Goal: Task Accomplishment & Management: Use online tool/utility

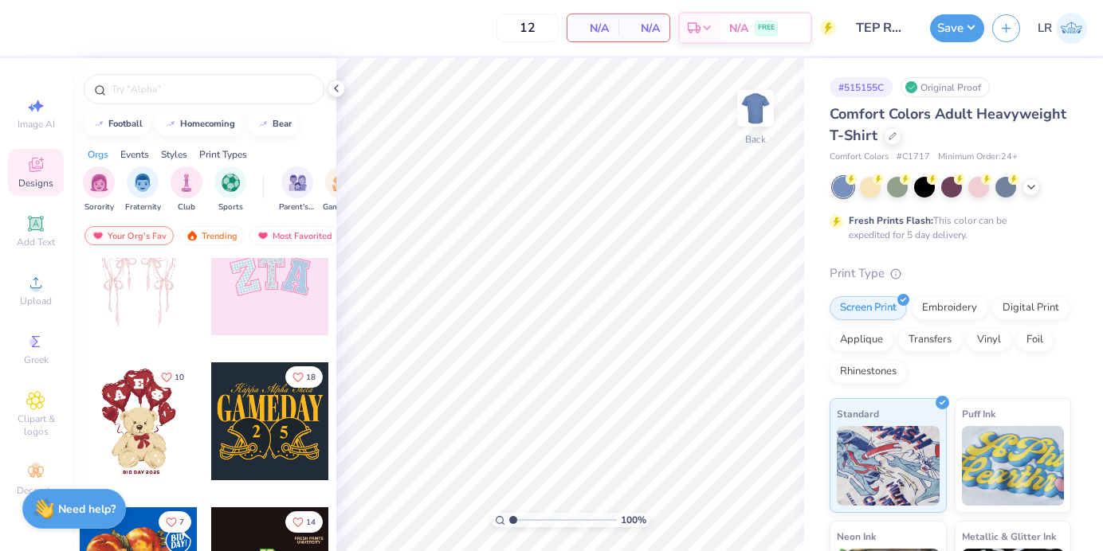
scroll to position [230, 0]
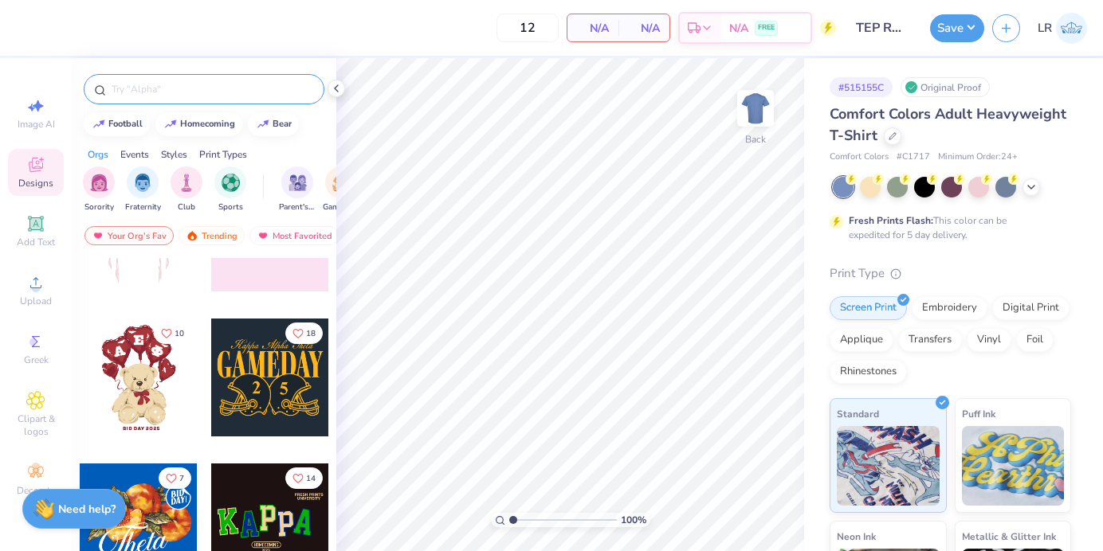
click at [126, 88] on input "text" at bounding box center [212, 89] width 204 height 16
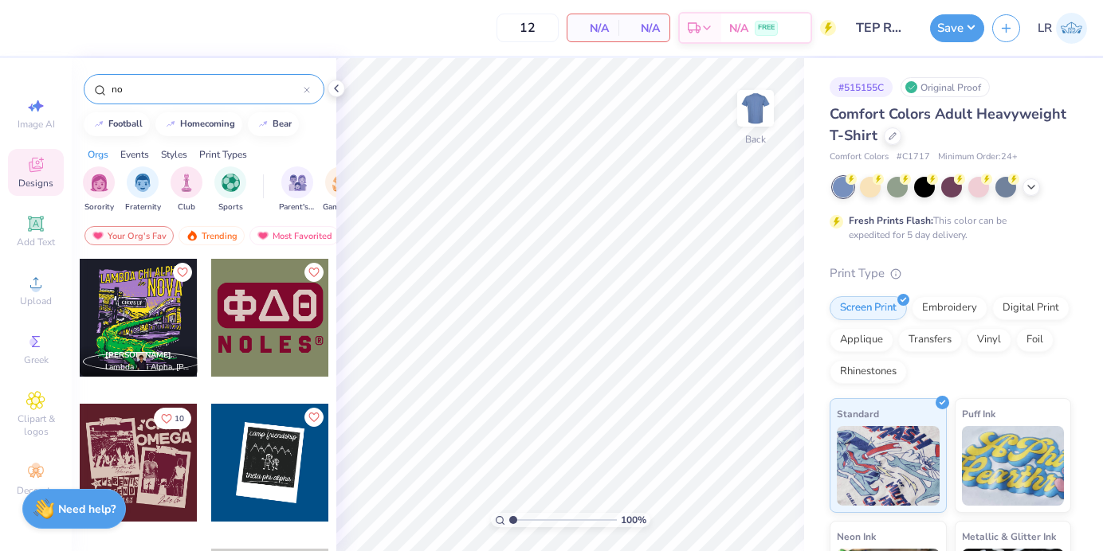
type input "n"
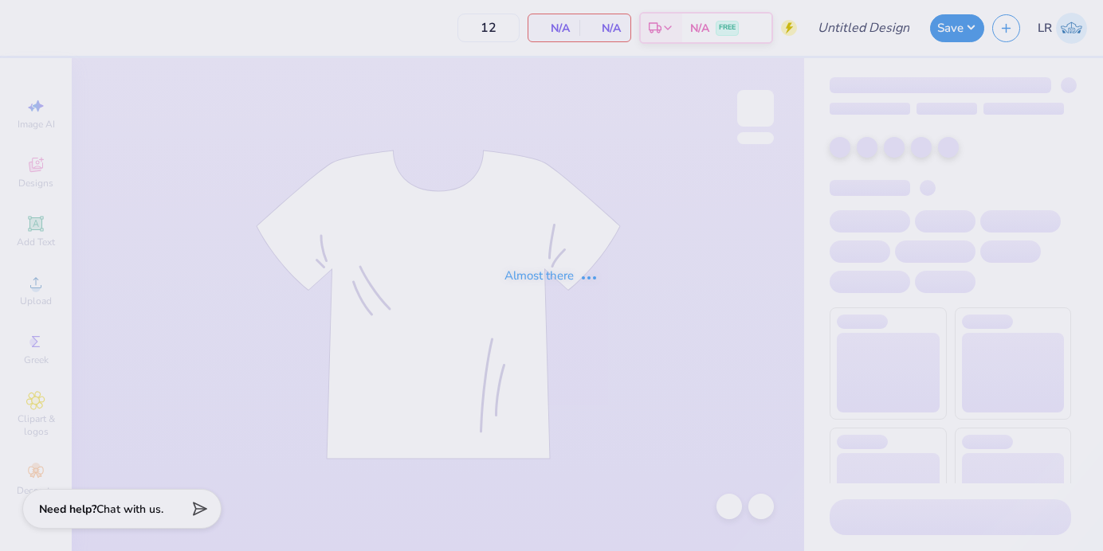
type input "50"
type input "[PERSON_NAME]"
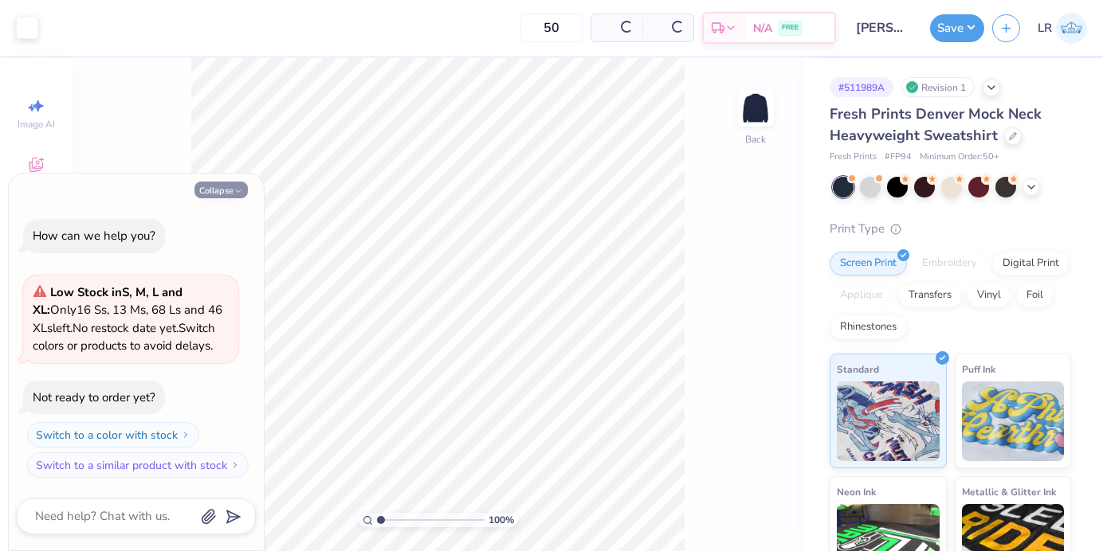
click at [229, 191] on button "Collapse" at bounding box center [220, 190] width 53 height 17
type textarea "x"
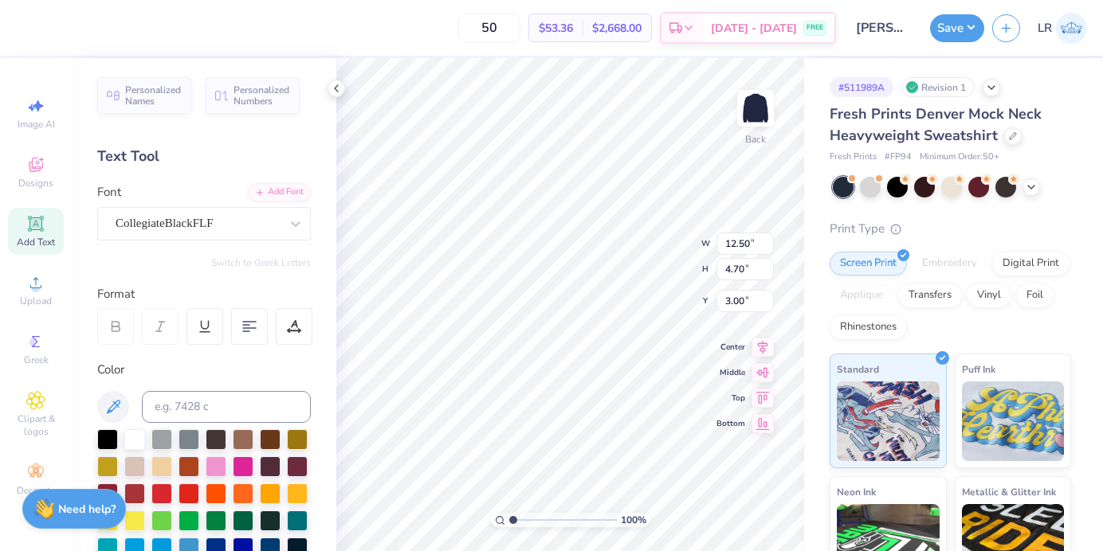
type input "13.77"
type input "5.17"
type input "14.83"
type input "5.57"
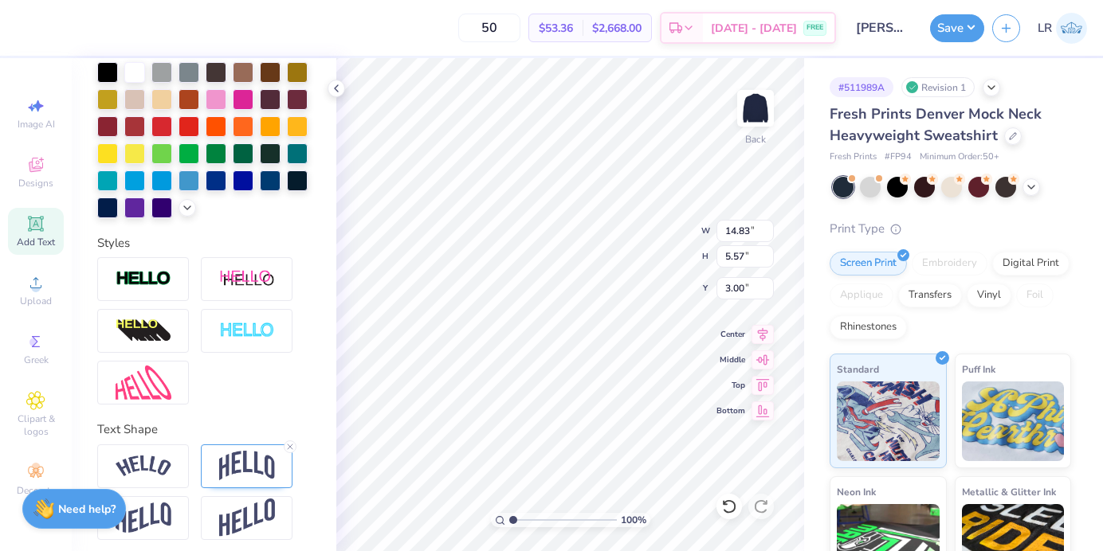
scroll to position [375, 0]
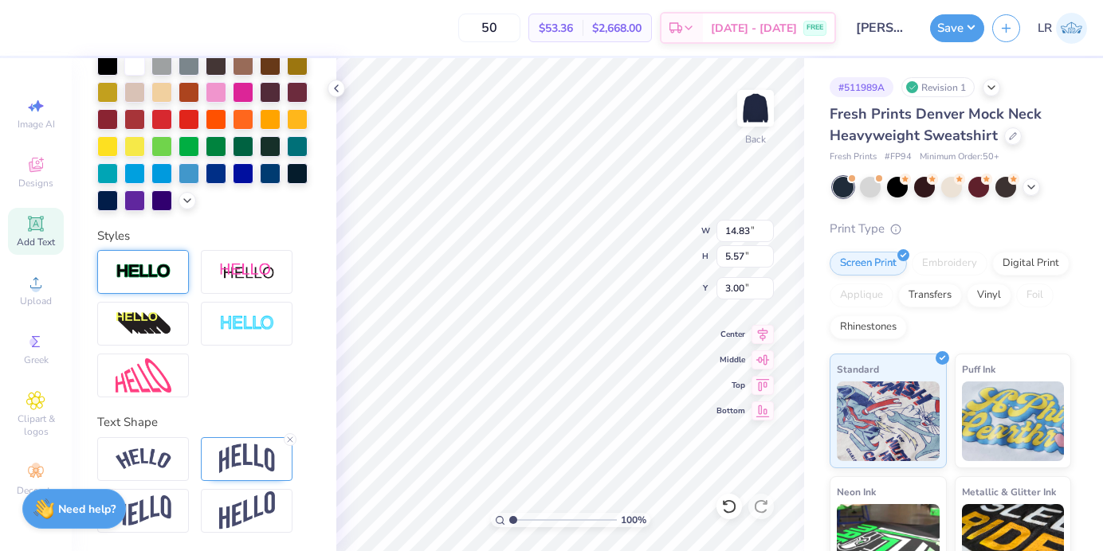
click at [112, 273] on div at bounding box center [143, 272] width 92 height 44
type input "14.87"
type input "5.61"
type input "2.98"
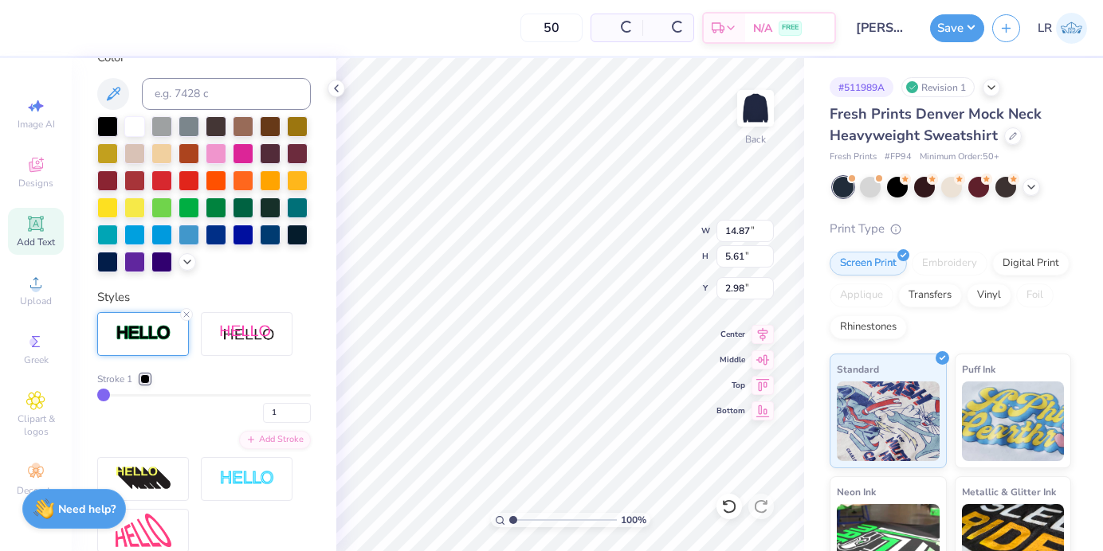
scroll to position [437, 0]
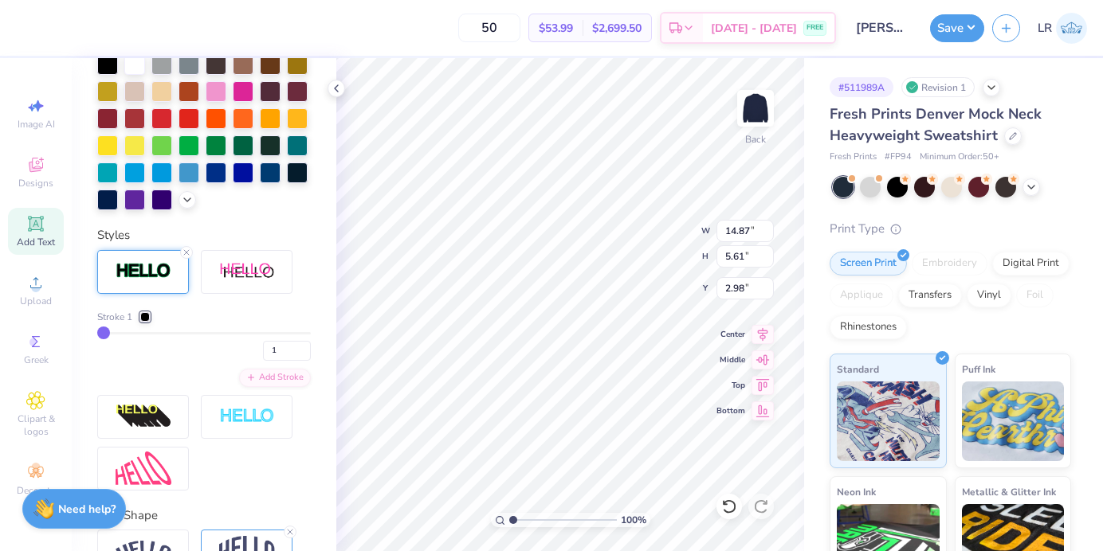
click at [146, 314] on div at bounding box center [145, 317] width 10 height 10
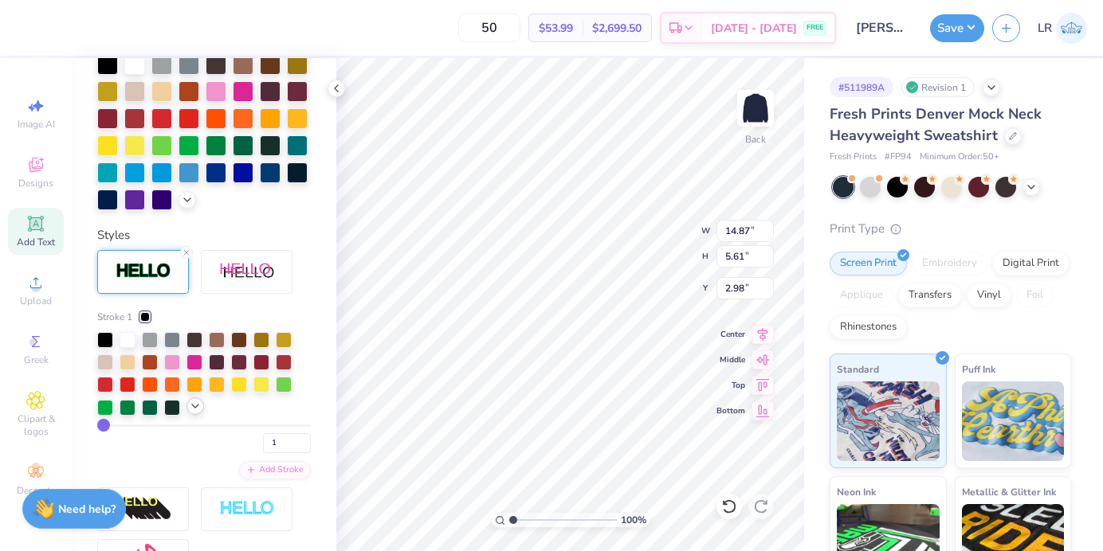
click at [191, 407] on icon at bounding box center [195, 406] width 13 height 13
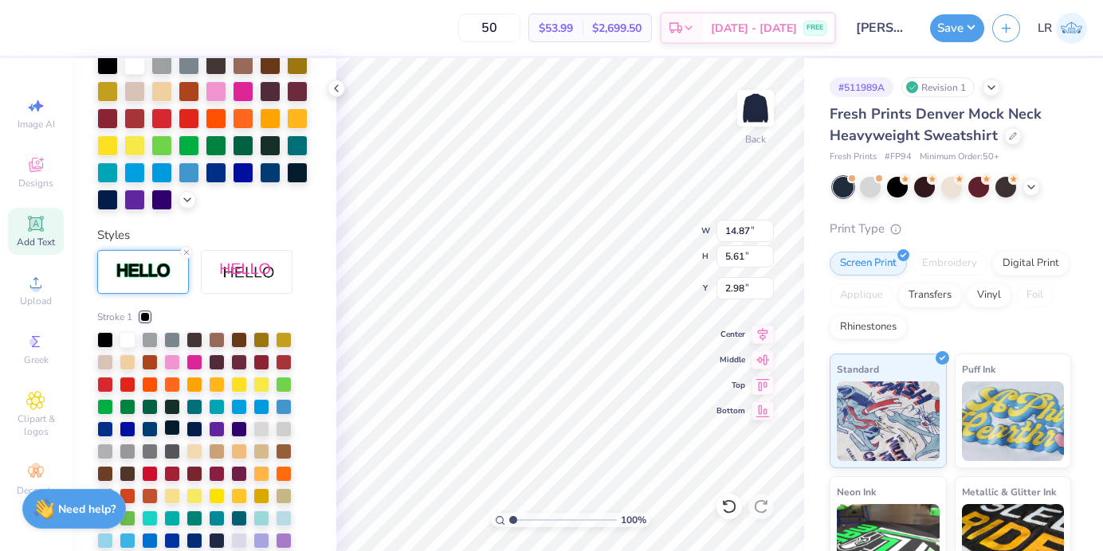
click at [170, 429] on div at bounding box center [172, 428] width 16 height 16
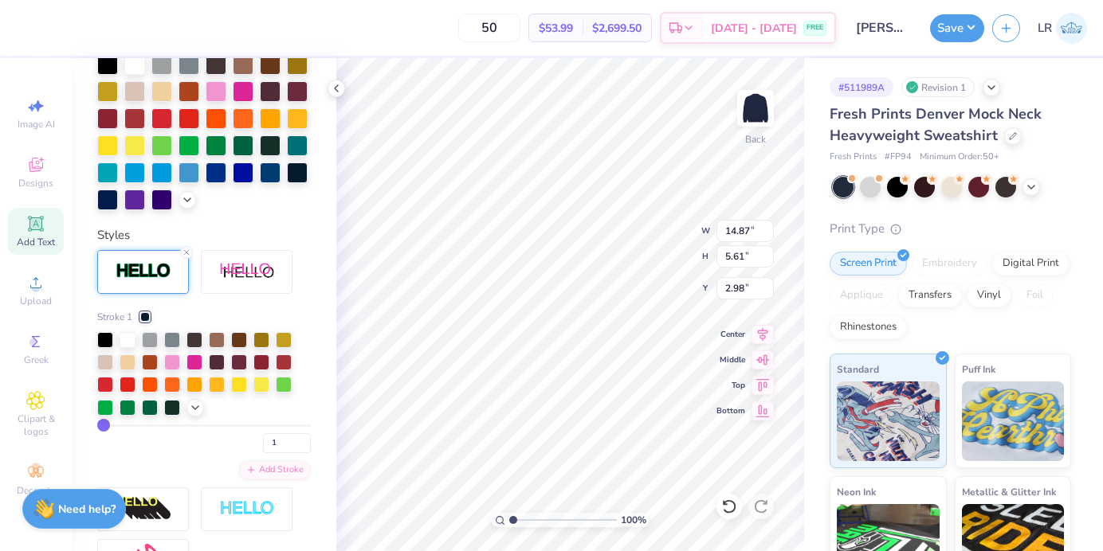
type input "2"
click at [106, 425] on input "range" at bounding box center [204, 426] width 214 height 2
type input "14.91"
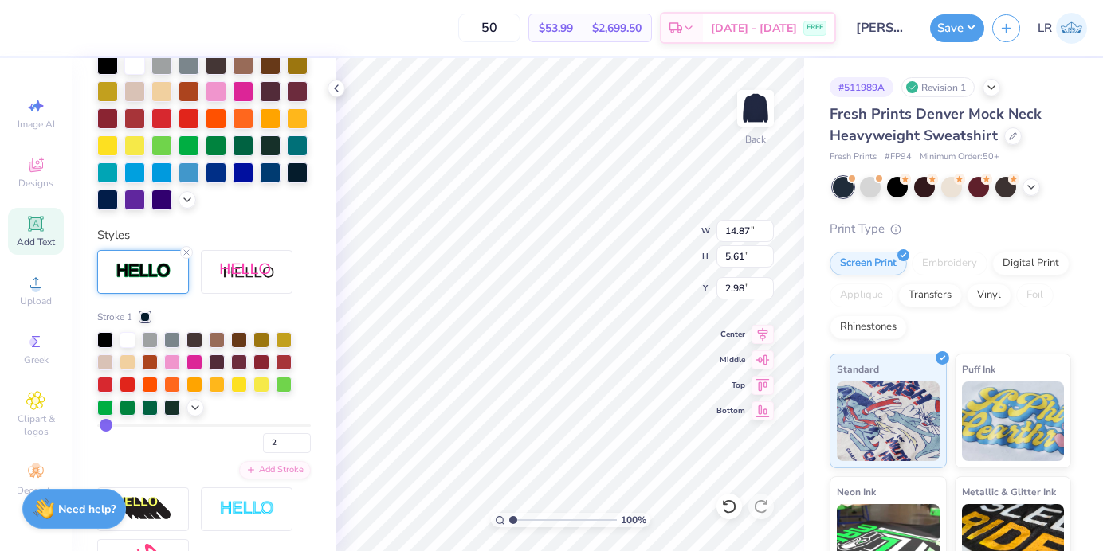
type input "5.65"
type input "2.96"
click at [105, 425] on input "range" at bounding box center [204, 426] width 214 height 2
click at [191, 407] on icon at bounding box center [195, 406] width 13 height 13
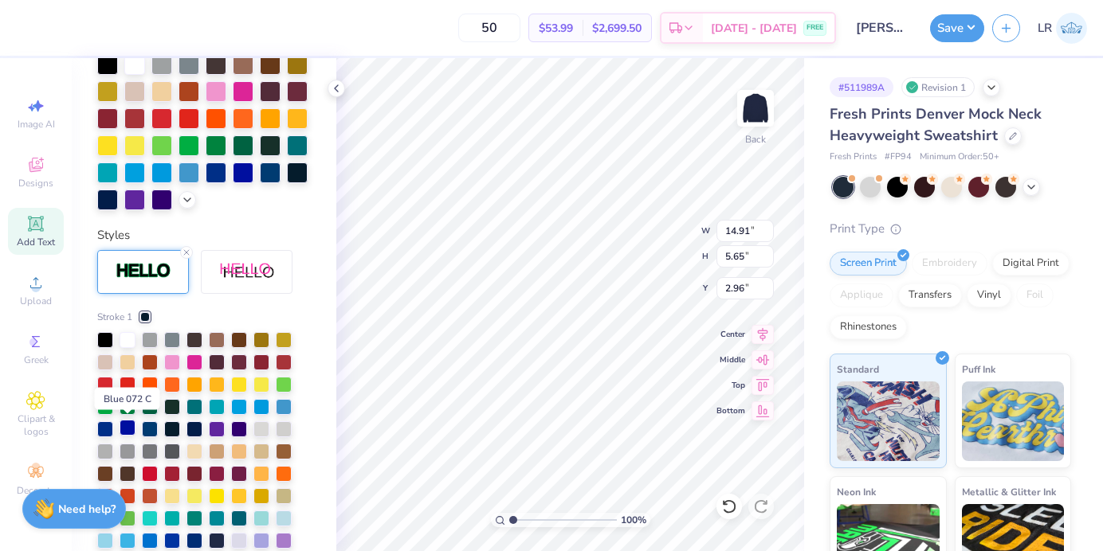
click at [127, 426] on div at bounding box center [128, 428] width 16 height 16
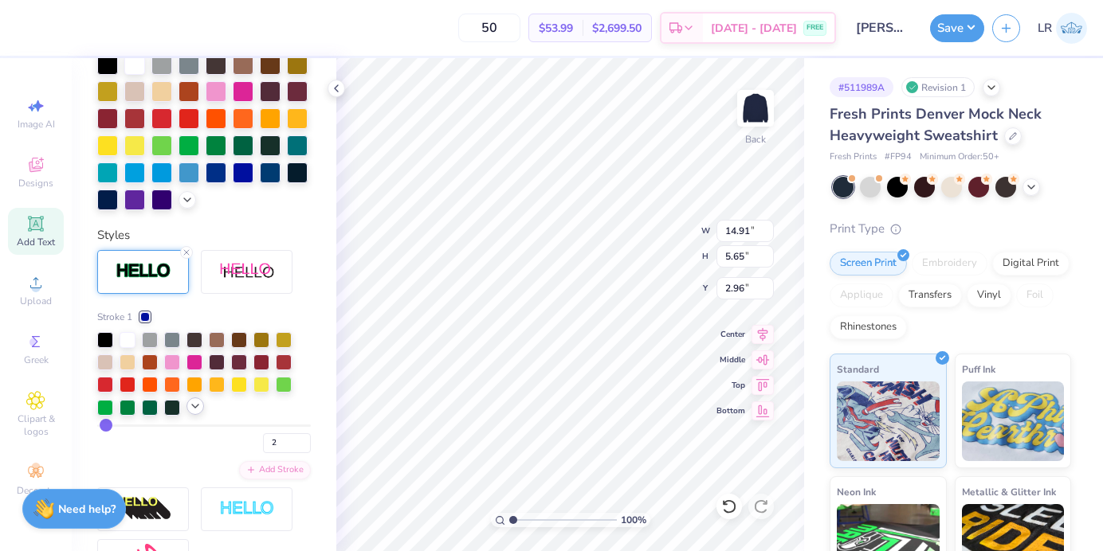
click at [195, 407] on polyline at bounding box center [195, 406] width 6 height 3
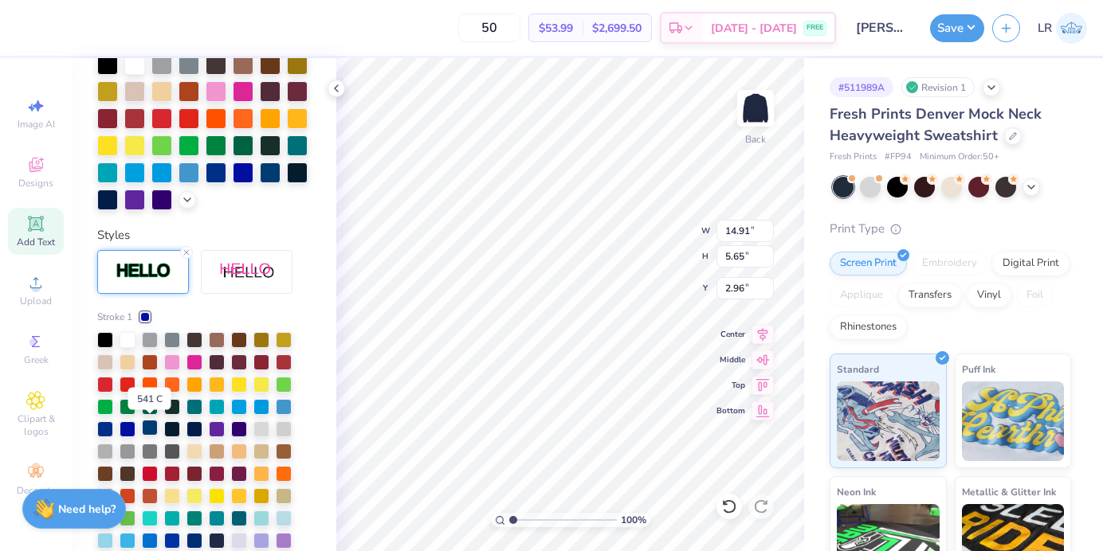
click at [143, 428] on div at bounding box center [150, 428] width 16 height 16
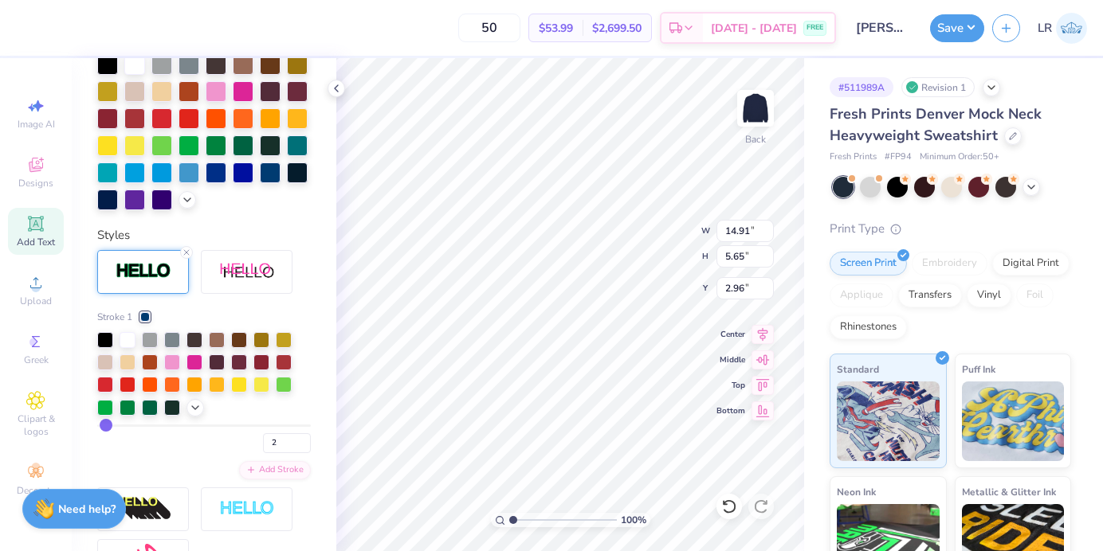
click at [330, 333] on div "Personalized Names Personalized Numbers Text Tool Add Font Font CollegiateBlack…" at bounding box center [204, 304] width 265 height 493
type input "3.00"
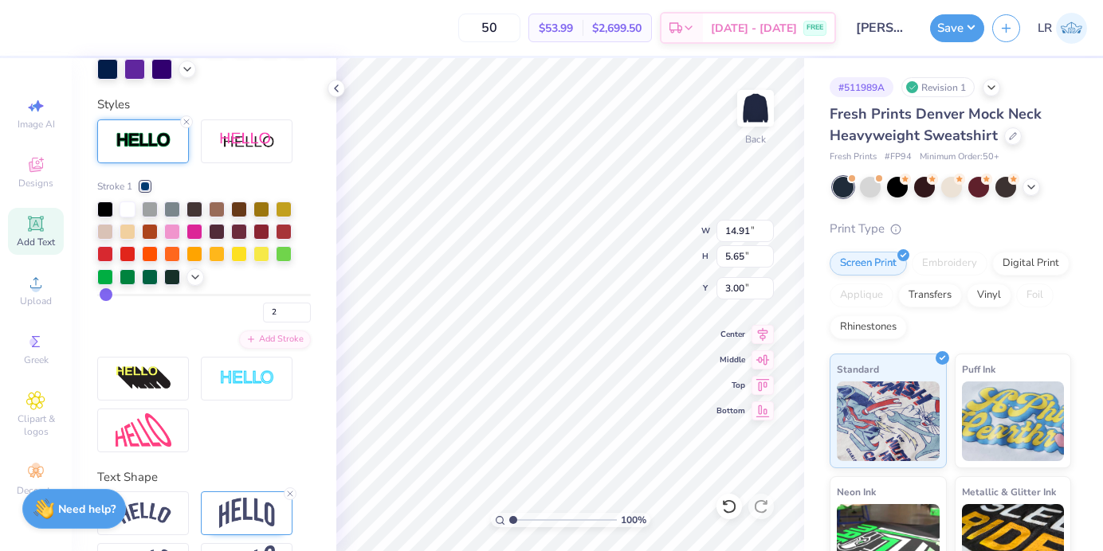
scroll to position [591, 0]
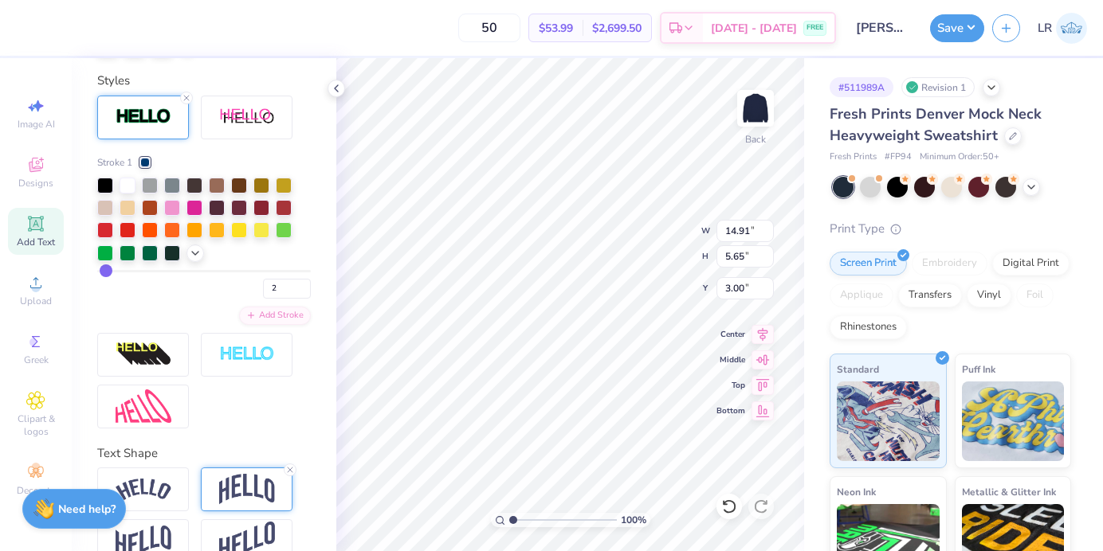
click at [238, 504] on img at bounding box center [247, 489] width 56 height 30
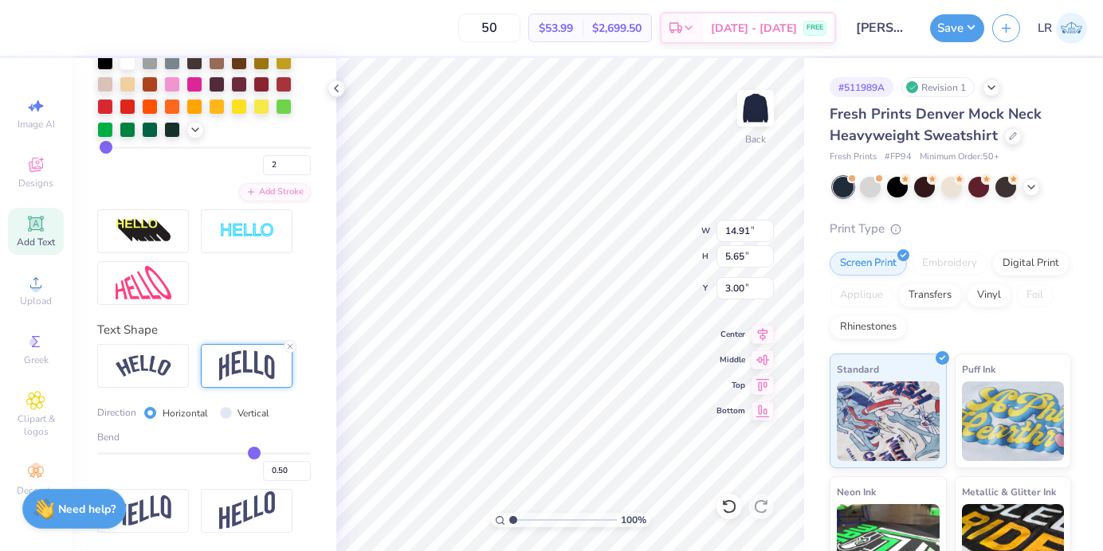
type input "0.49"
type input "0.48"
type input "0.47"
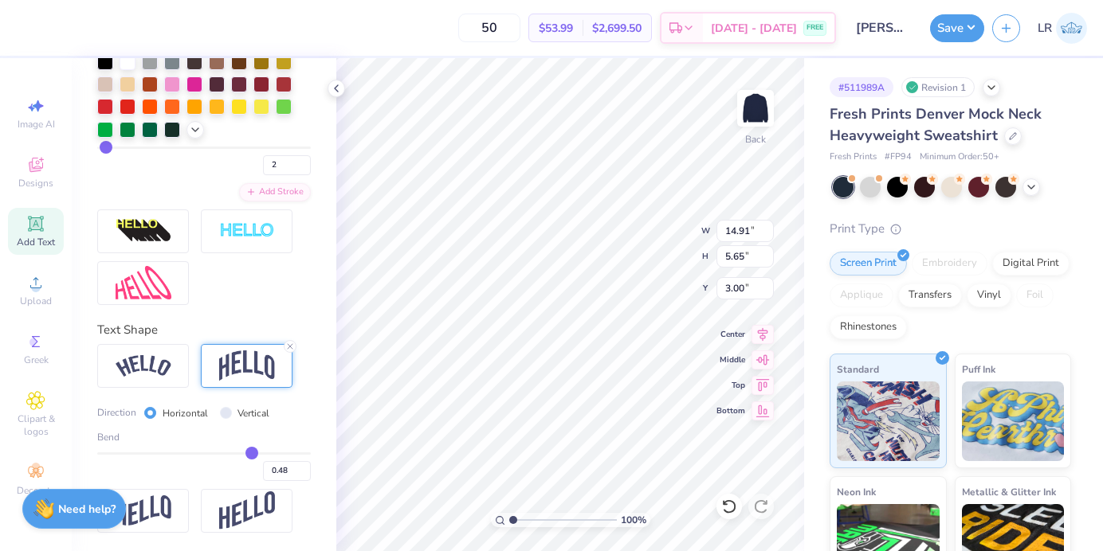
type input "0.47"
type input "0.45"
type input "0.43"
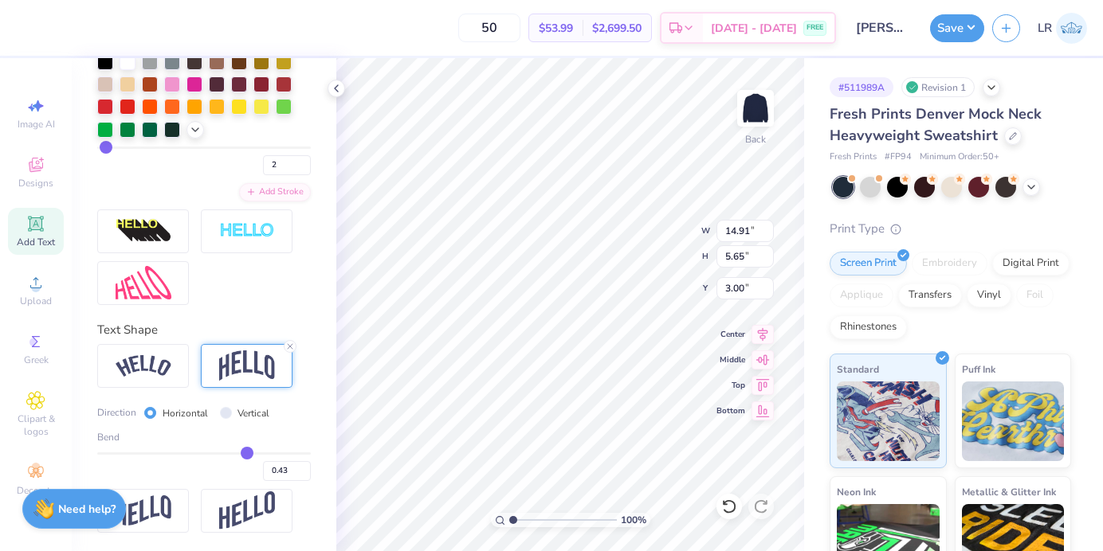
type input "0.41"
type input "0.4"
type input "0.40"
type input "0.39"
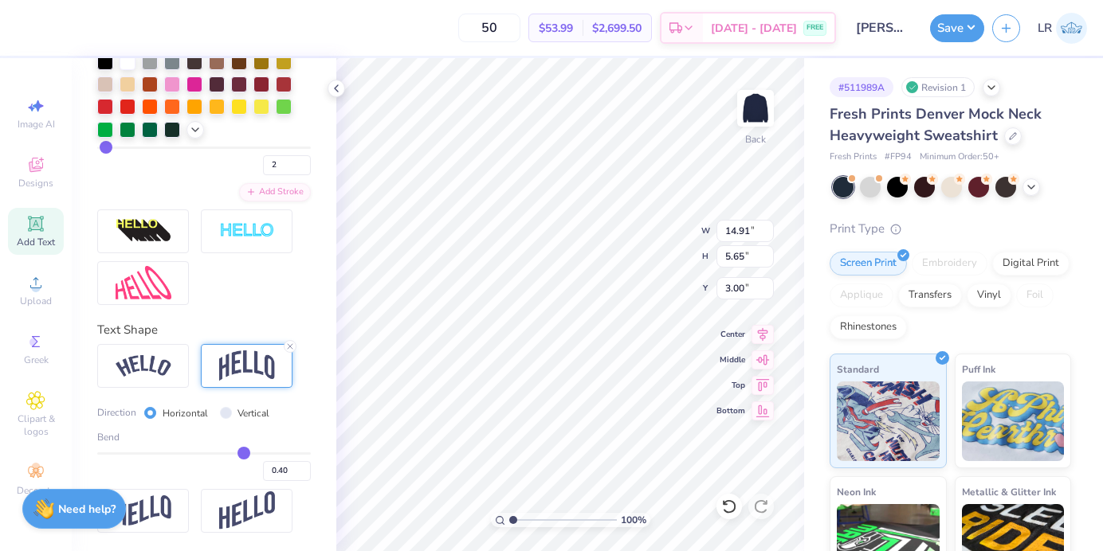
type input "0.39"
type input "0.38"
drag, startPoint x: 253, startPoint y: 453, endPoint x: 242, endPoint y: 453, distance: 10.4
type input "0.38"
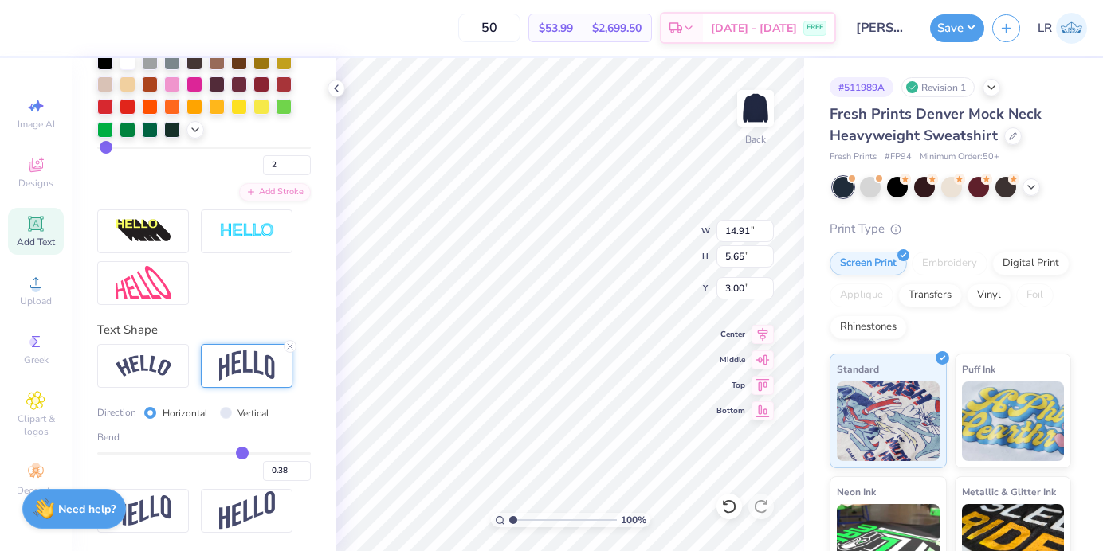
click at [242, 453] on input "range" at bounding box center [204, 454] width 214 height 2
type input "4.86"
type input "3.40"
type input "0.39"
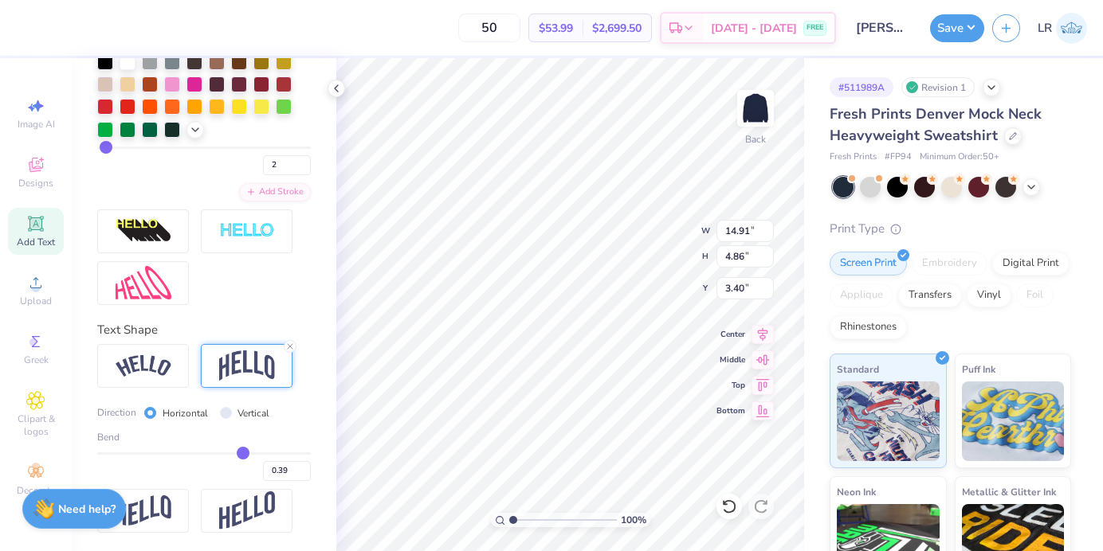
type input "0.4"
type input "0.40"
type input "0.41"
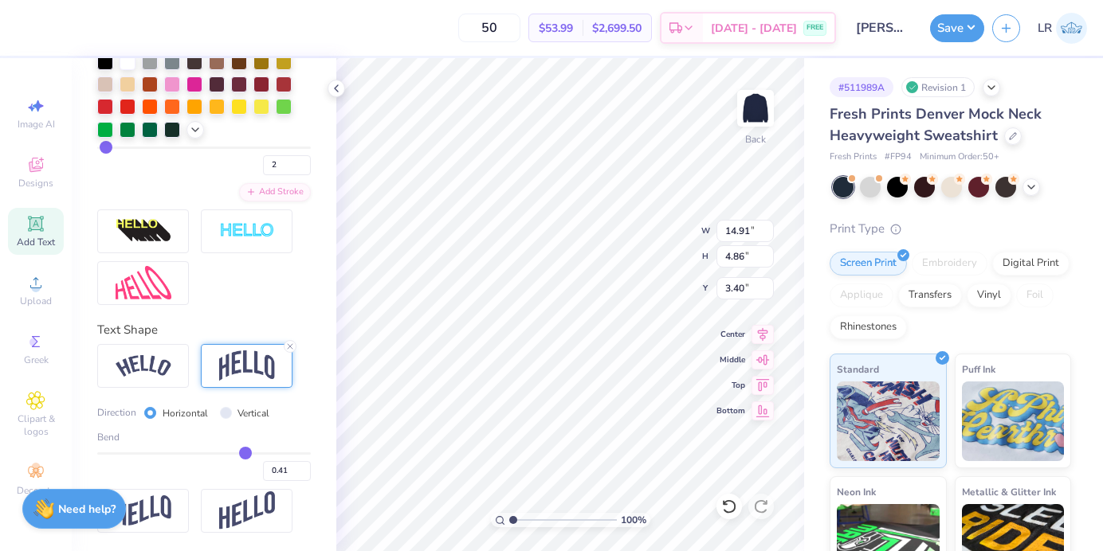
click at [245, 453] on input "range" at bounding box center [204, 454] width 214 height 2
type input "5.06"
type input "3.30"
click at [336, 254] on div "Personalized Names Personalized Numbers Text Tool Add Font Font CollegiateBlack…" at bounding box center [204, 304] width 265 height 493
type input "2.43"
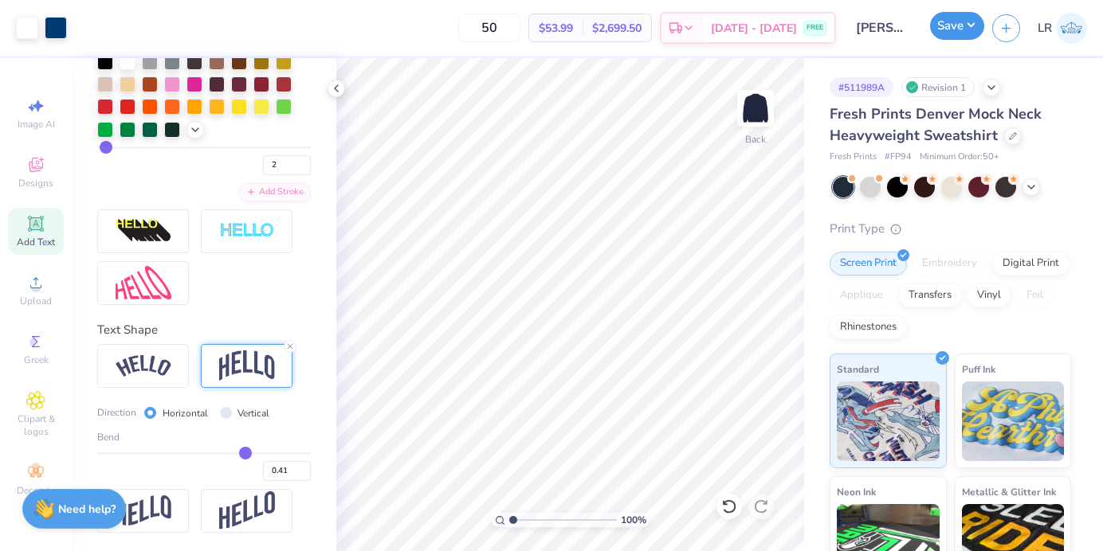
click at [959, 29] on button "Save" at bounding box center [957, 26] width 54 height 28
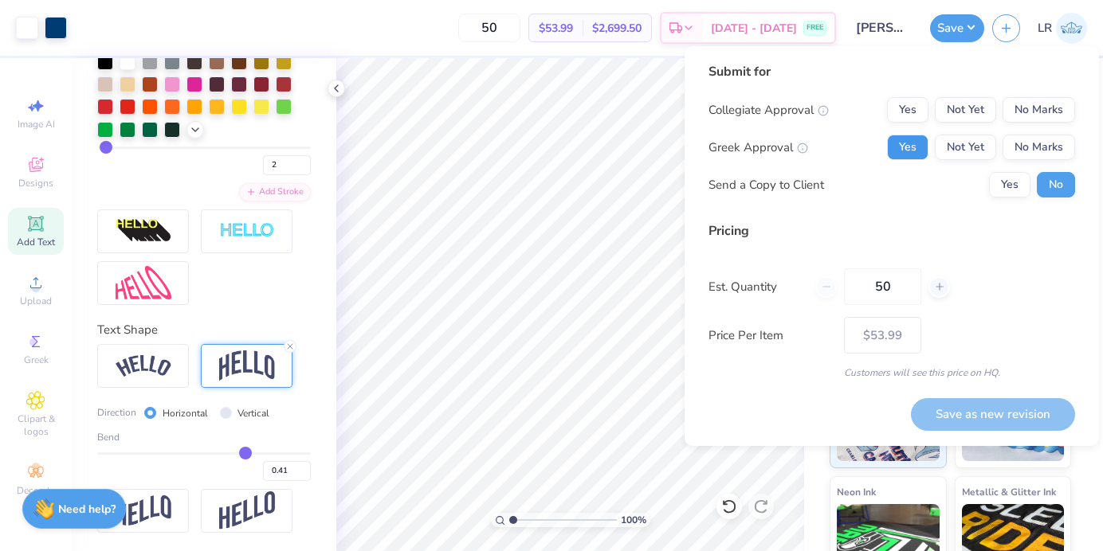
click at [899, 143] on button "Yes" at bounding box center [907, 148] width 41 height 26
click at [943, 205] on div "Submit for Collegiate Approval Yes Not Yet No Marks Greek Approval Yes Not Yet …" at bounding box center [891, 135] width 367 height 147
click at [913, 153] on button "Yes" at bounding box center [907, 148] width 41 height 26
click at [964, 230] on div "Pricing" at bounding box center [891, 231] width 367 height 19
click at [1016, 147] on button "No Marks" at bounding box center [1039, 148] width 73 height 26
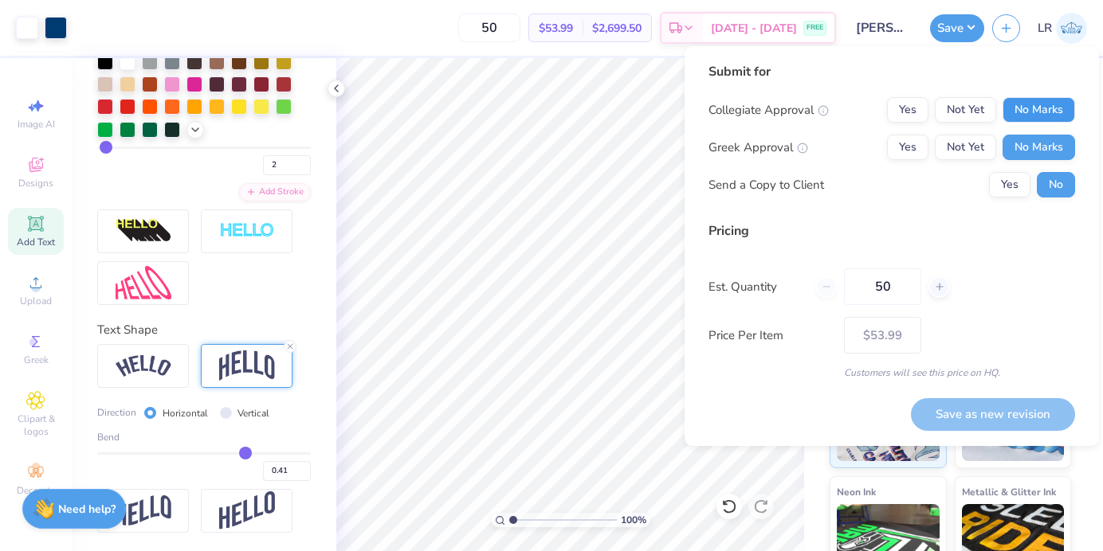
click at [1011, 115] on button "No Marks" at bounding box center [1039, 110] width 73 height 26
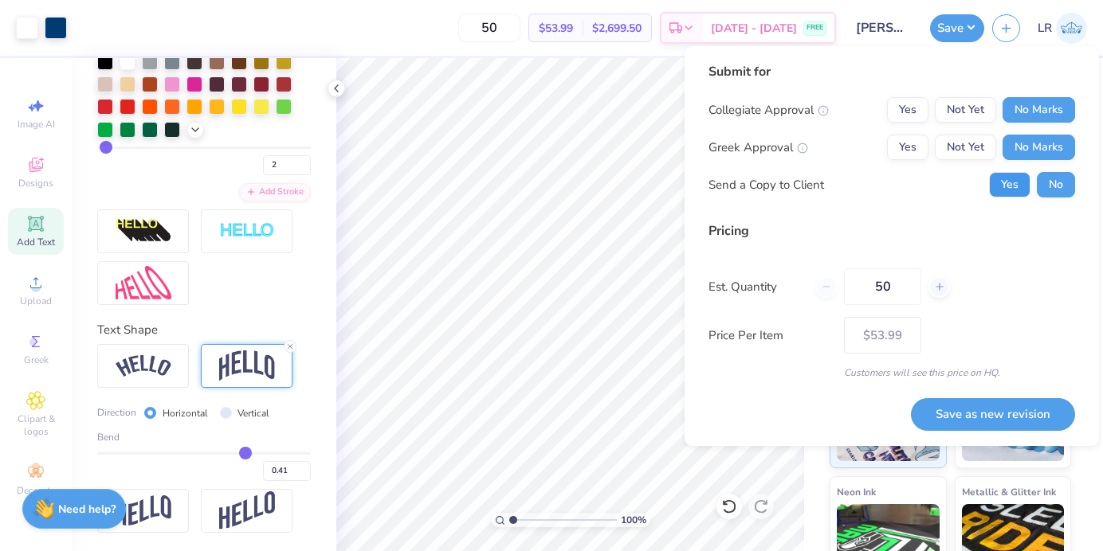
click at [1003, 193] on button "Yes" at bounding box center [1009, 185] width 41 height 26
click at [1038, 411] on button "Save as new revision" at bounding box center [993, 414] width 164 height 33
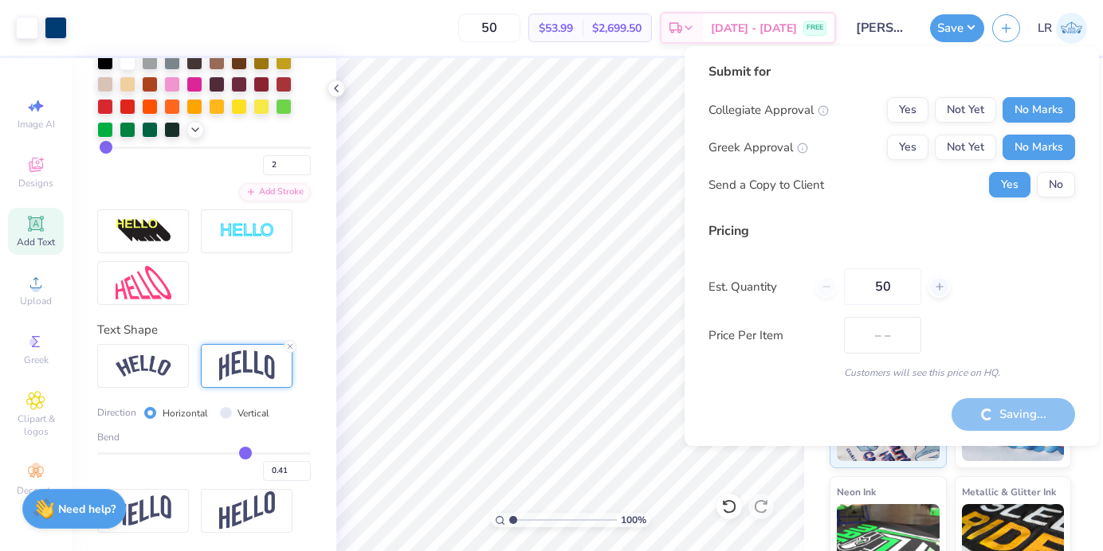
type input "$53.99"
